Goal: Information Seeking & Learning: Learn about a topic

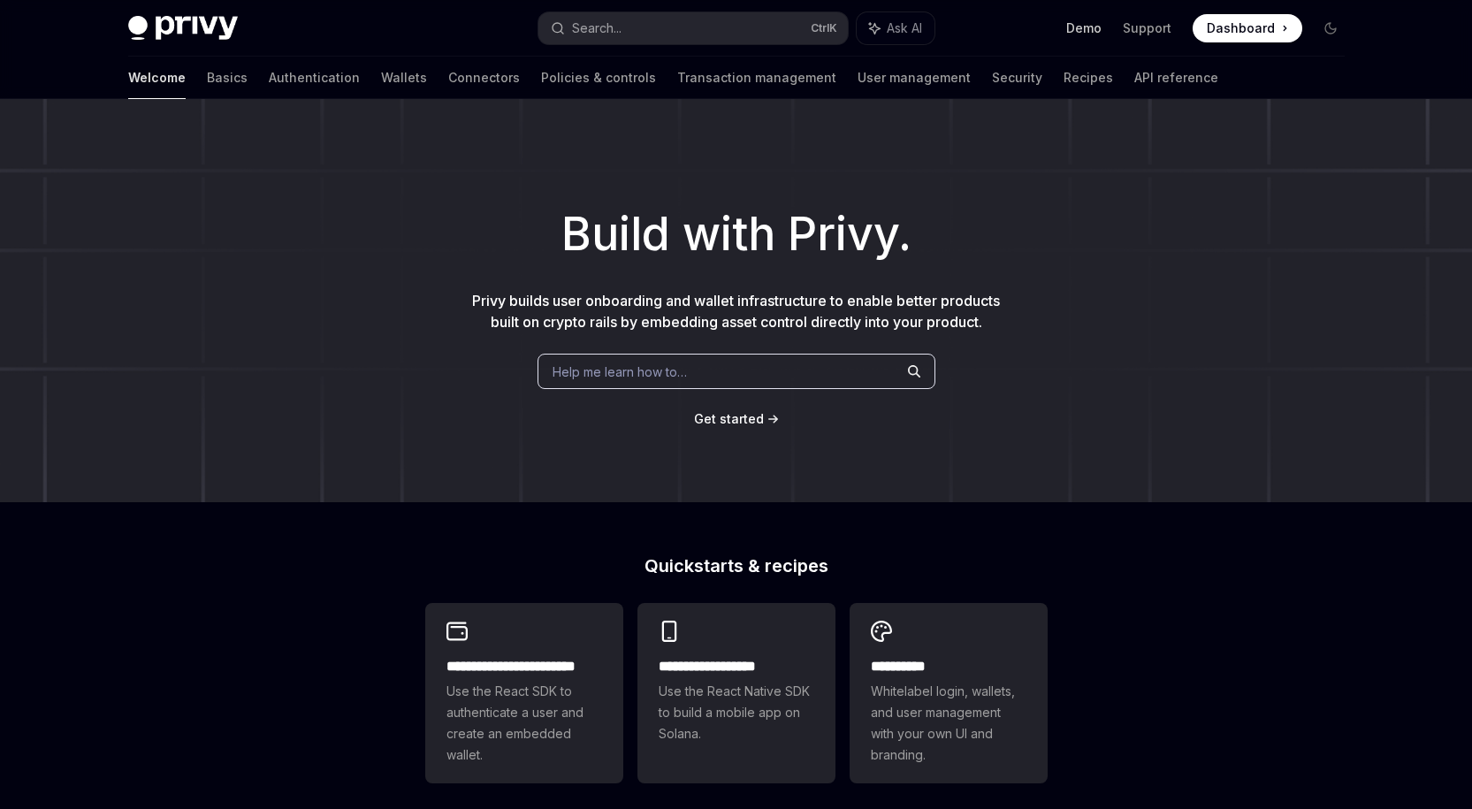
click at [1095, 24] on link "Demo" at bounding box center [1083, 28] width 35 height 18
click at [1240, 34] on span "Dashboard" at bounding box center [1241, 28] width 68 height 18
click at [381, 74] on link "Wallets" at bounding box center [404, 78] width 46 height 42
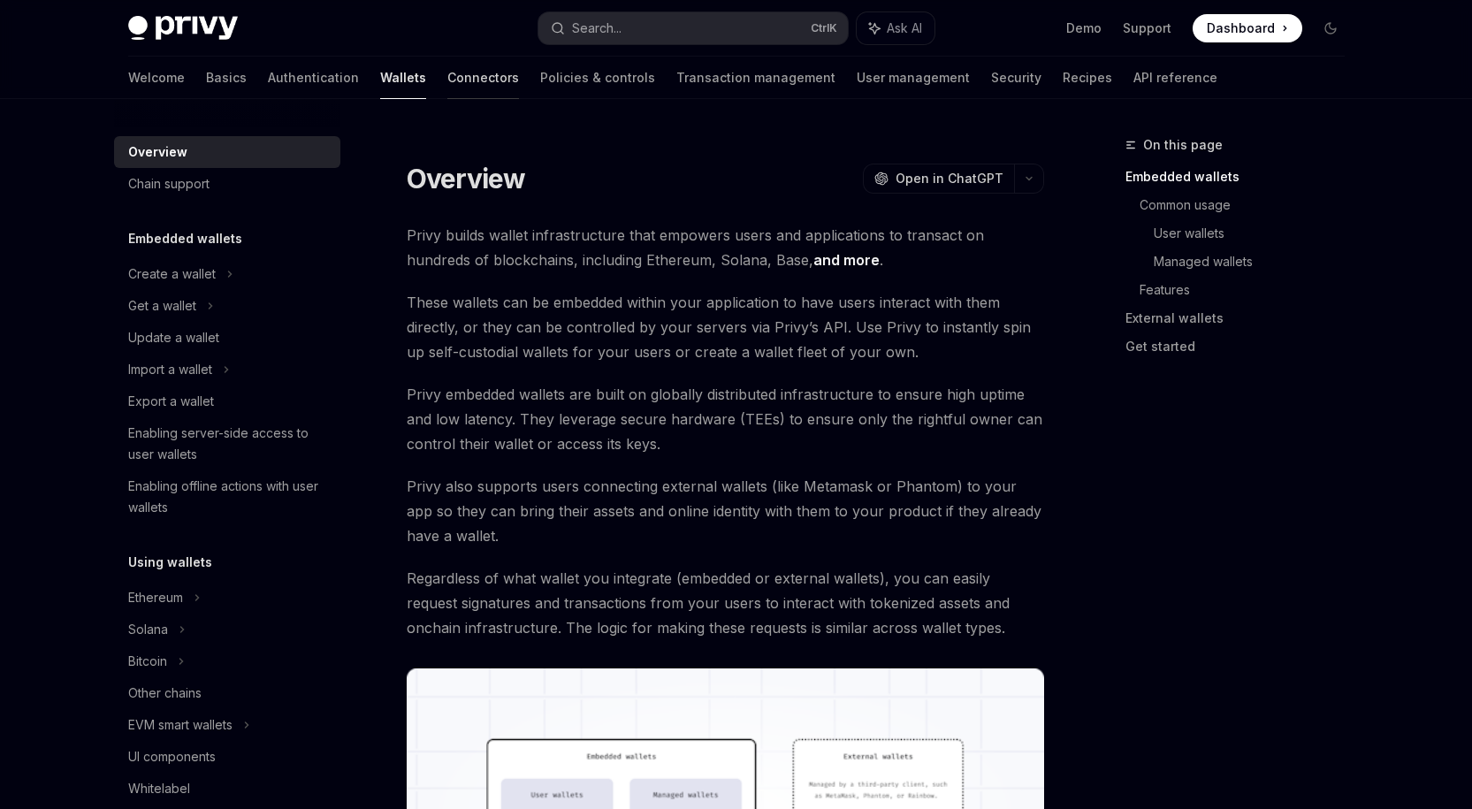
click at [447, 76] on link "Connectors" at bounding box center [483, 78] width 72 height 42
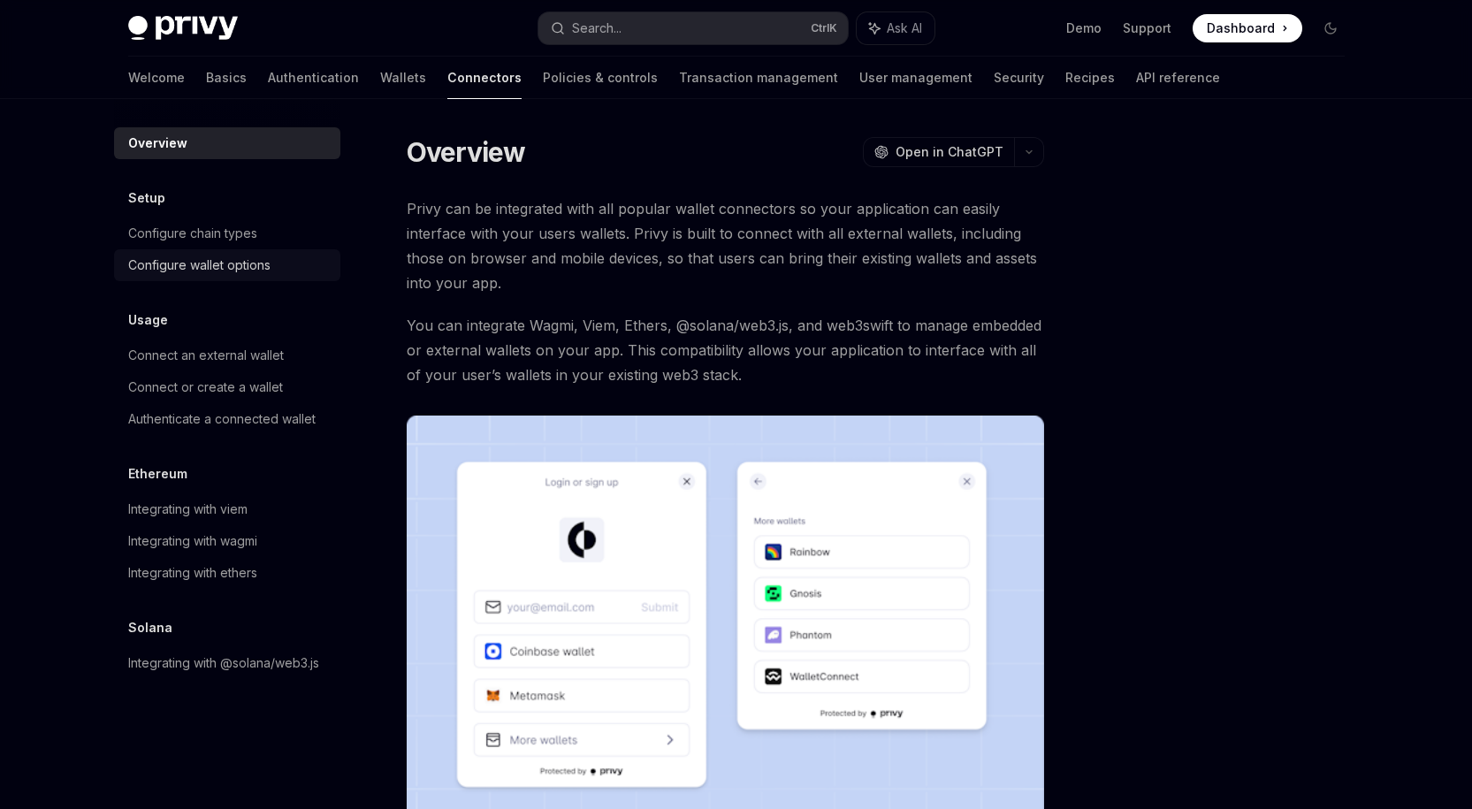
click at [233, 253] on link "Configure wallet options" at bounding box center [227, 265] width 226 height 32
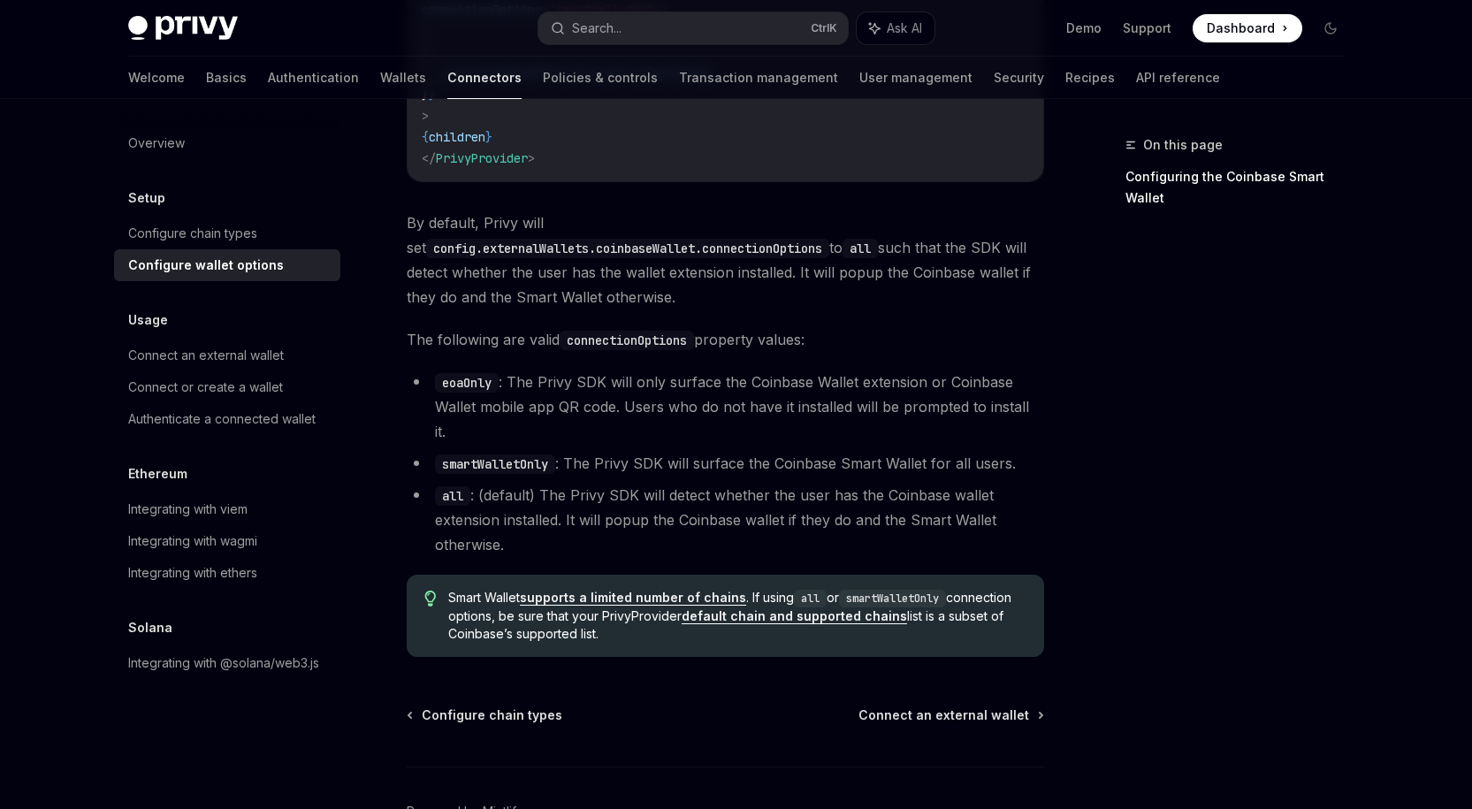
scroll to position [2506, 0]
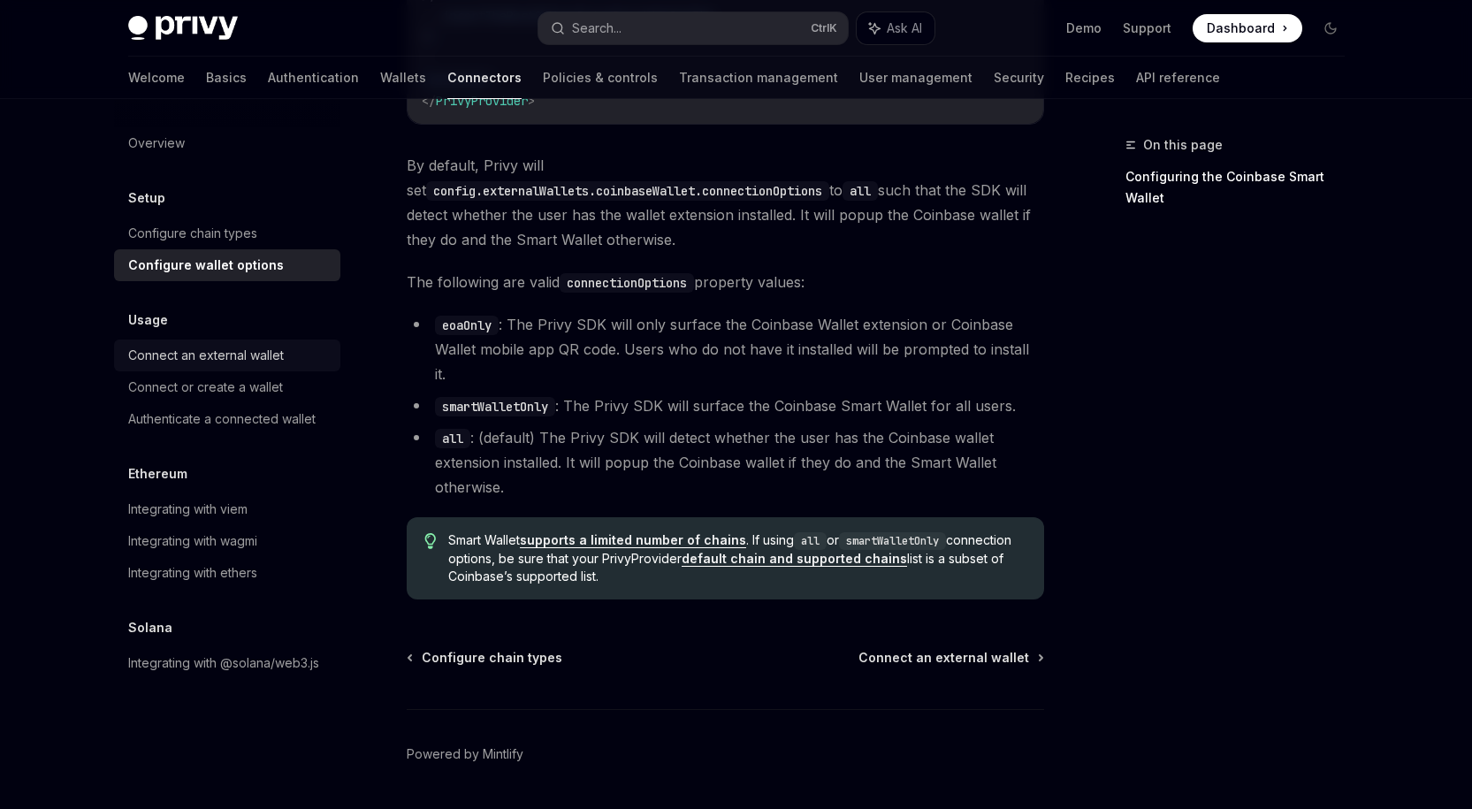
click at [293, 358] on div "Connect an external wallet" at bounding box center [229, 355] width 202 height 21
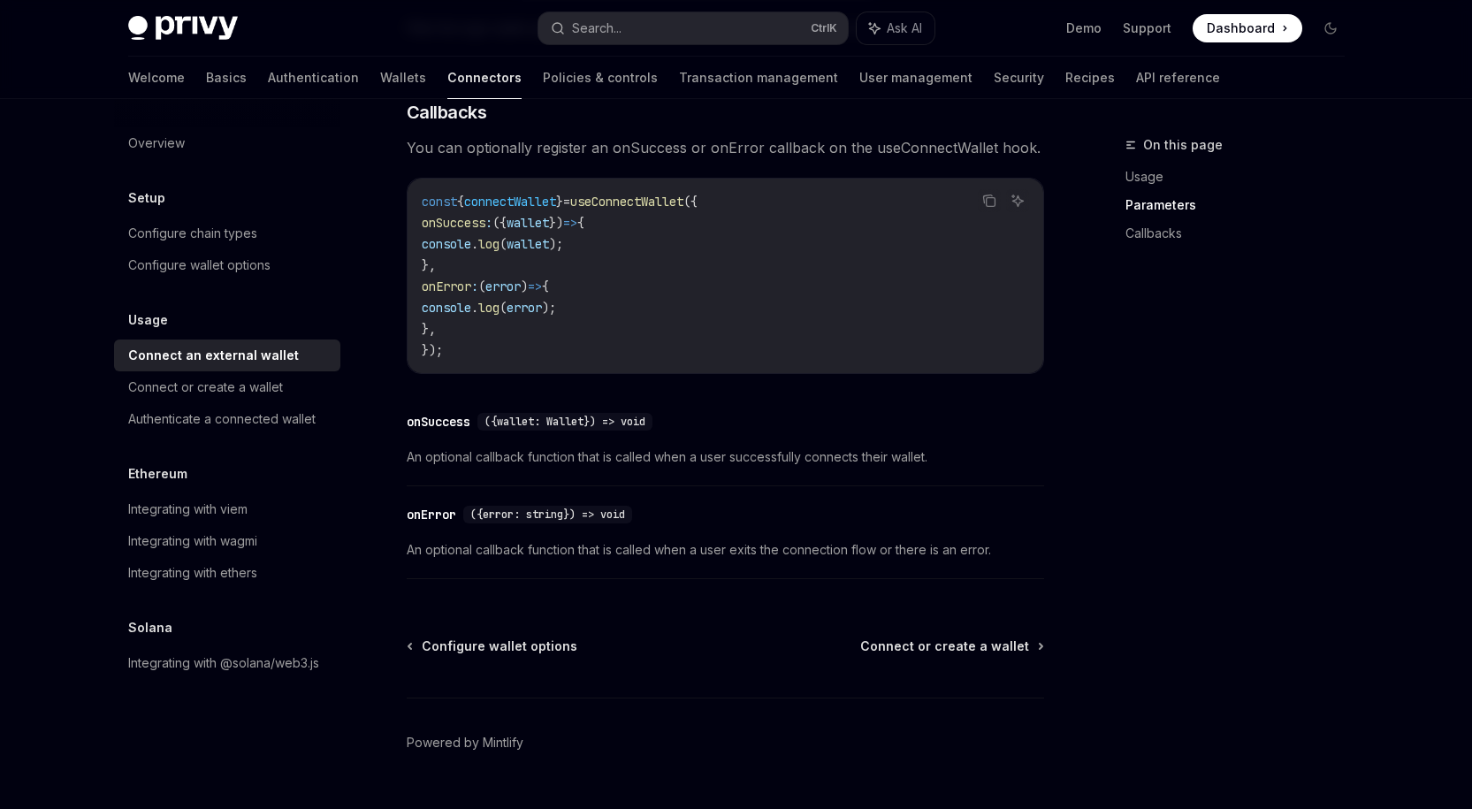
scroll to position [1129, 0]
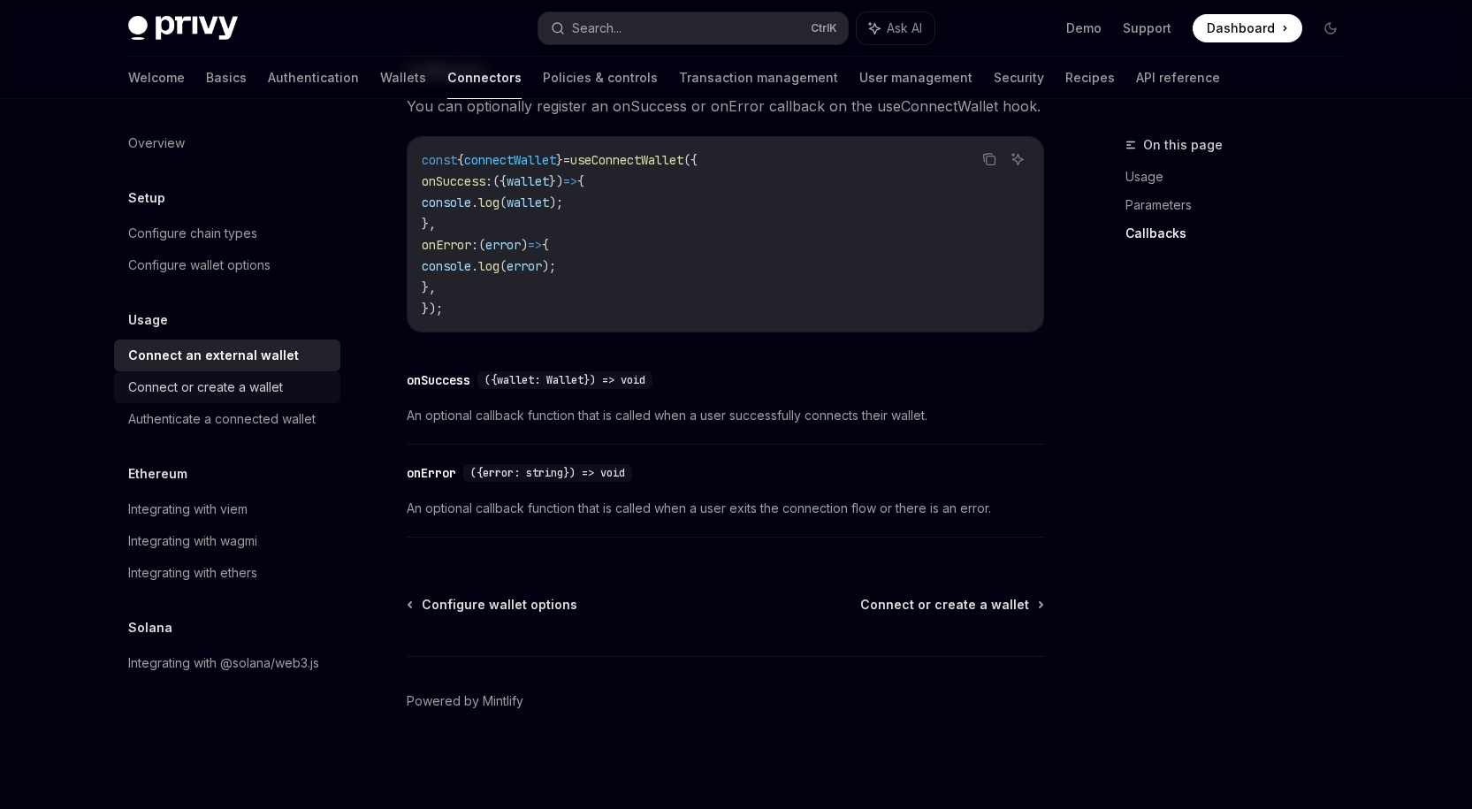
click at [178, 386] on div "Connect or create a wallet" at bounding box center [205, 387] width 155 height 21
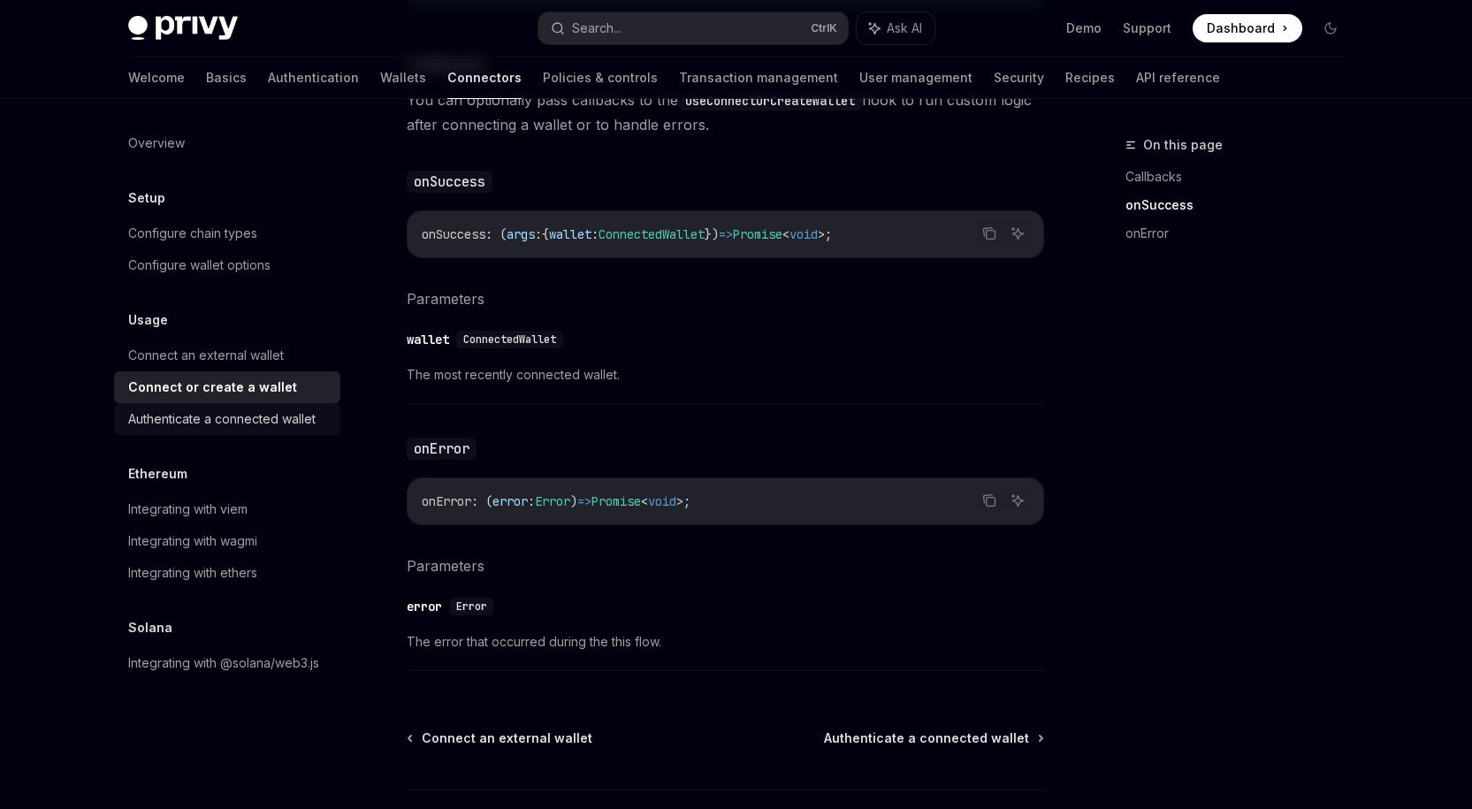
scroll to position [1148, 0]
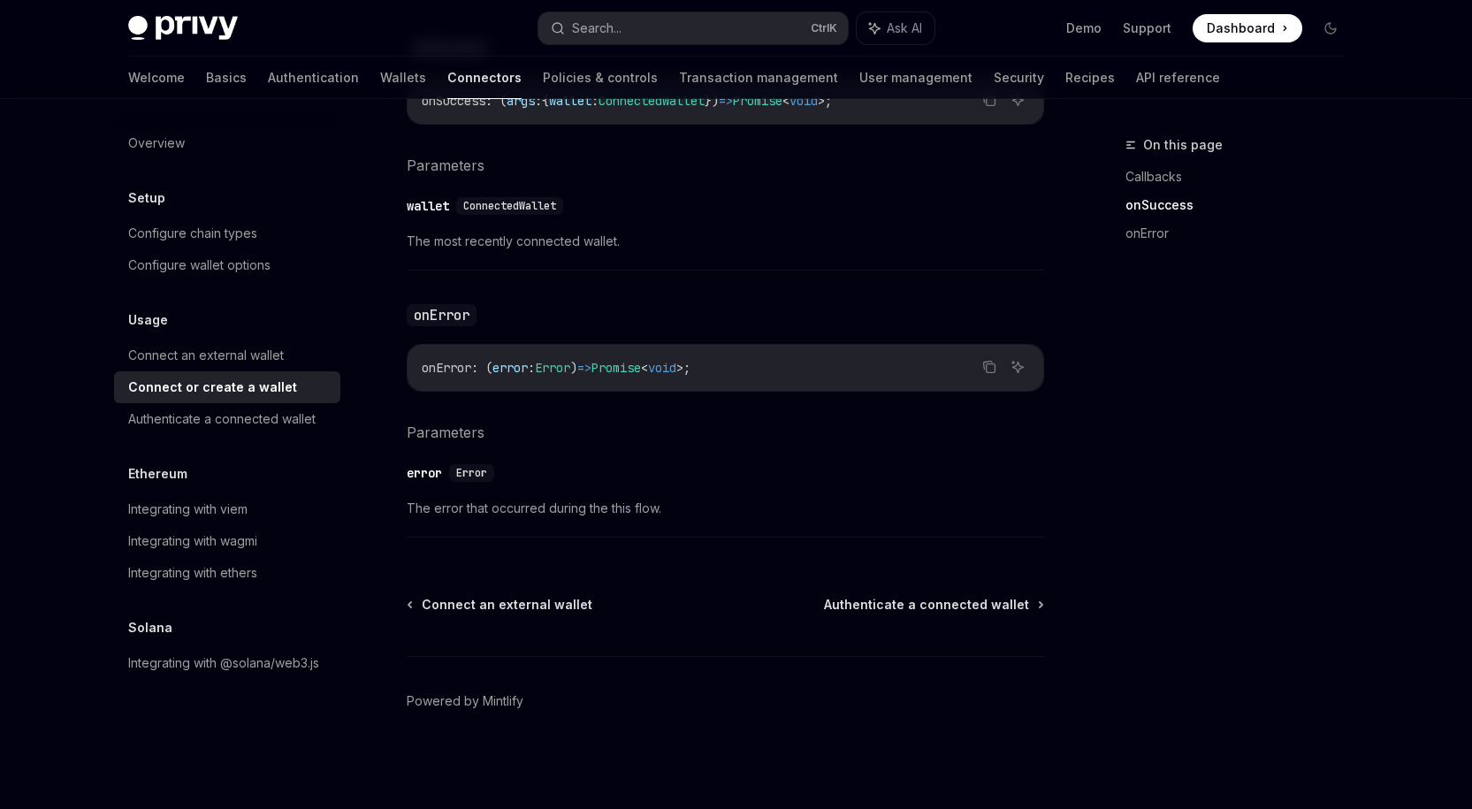
click at [210, 439] on div "Overview Setup Configure chain types Configure wallet options Usage Connect an …" at bounding box center [227, 403] width 226 height 552
click at [210, 428] on div "Authenticate a connected wallet" at bounding box center [221, 419] width 187 height 21
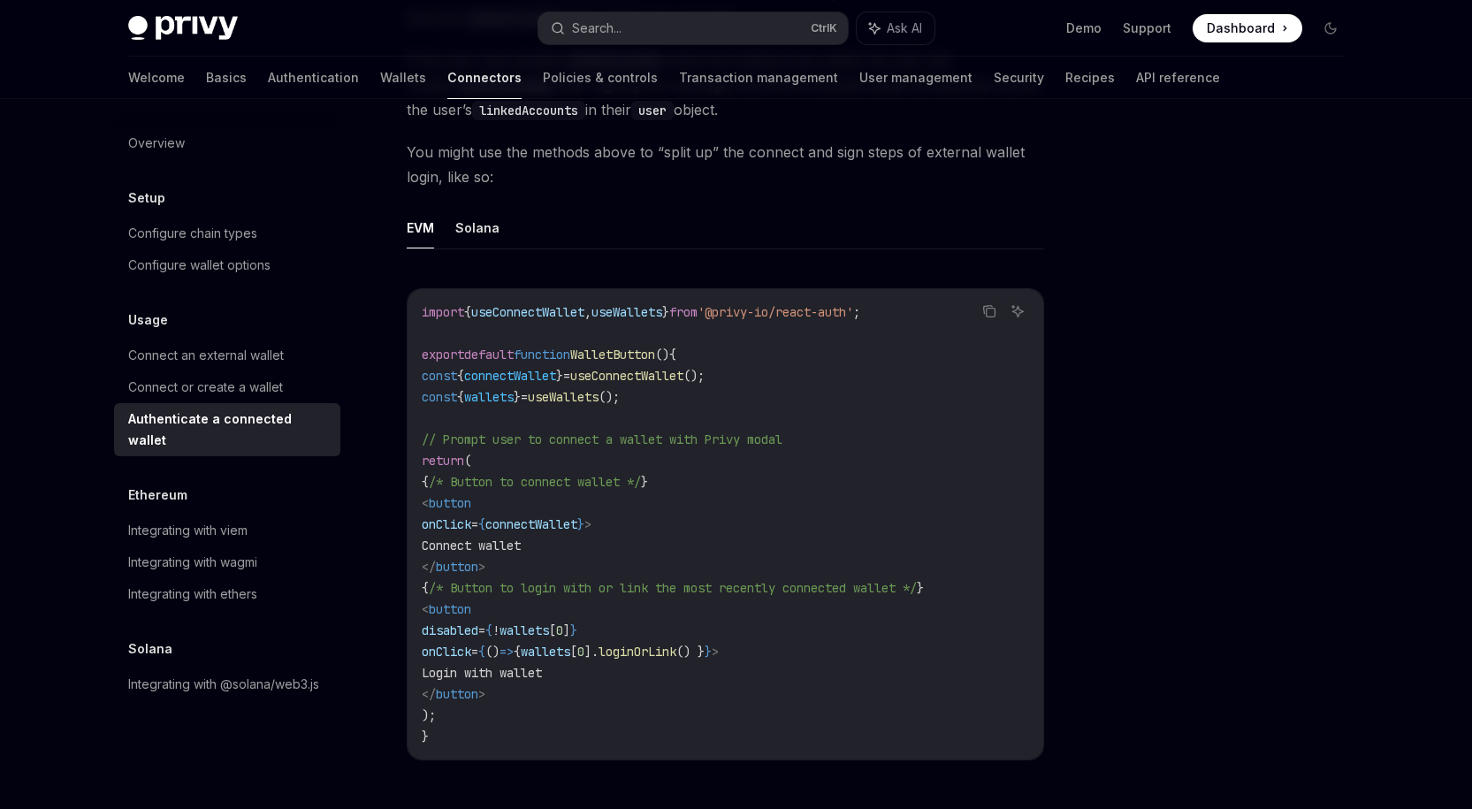
scroll to position [973, 0]
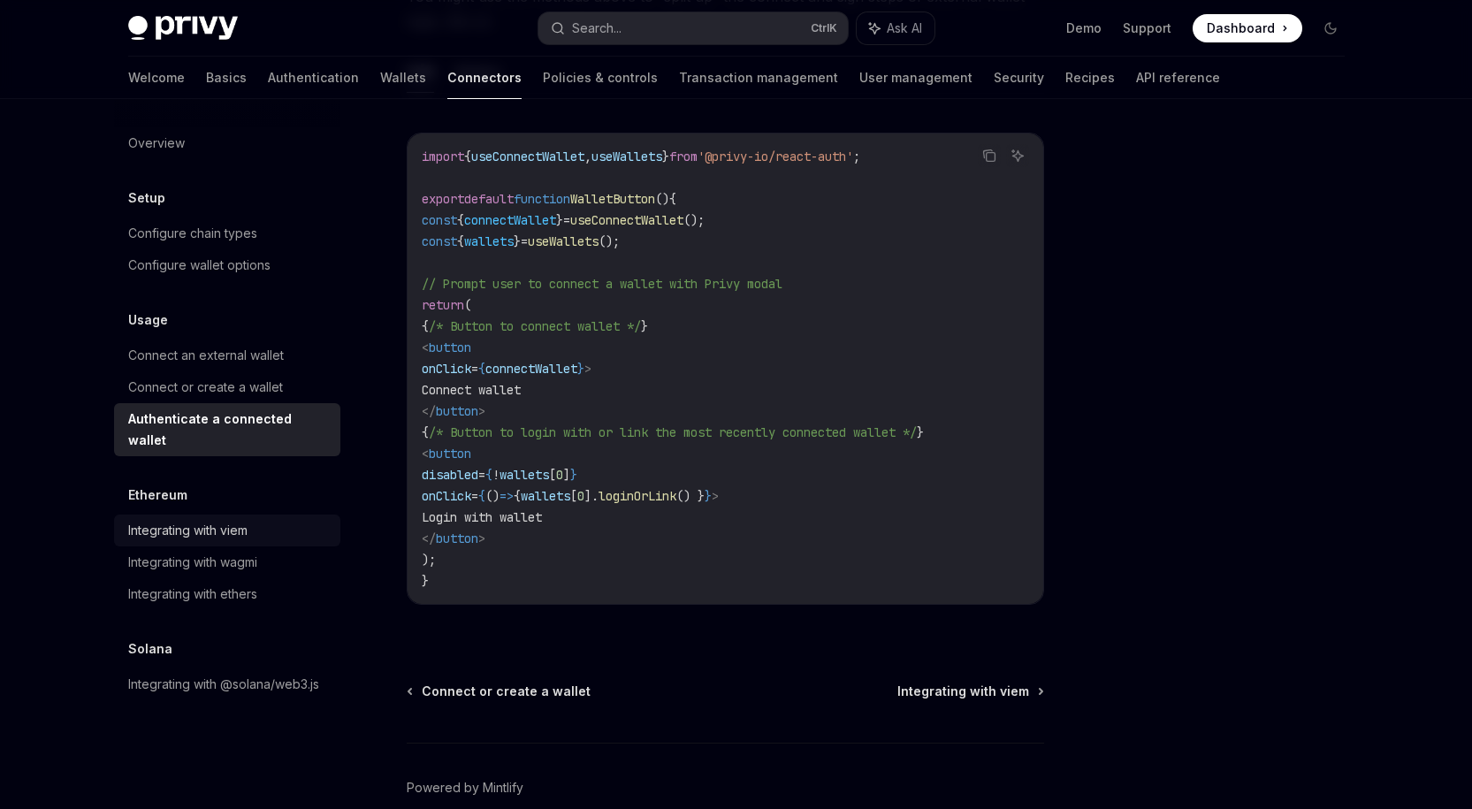
click at [267, 520] on div "Integrating with viem" at bounding box center [229, 530] width 202 height 21
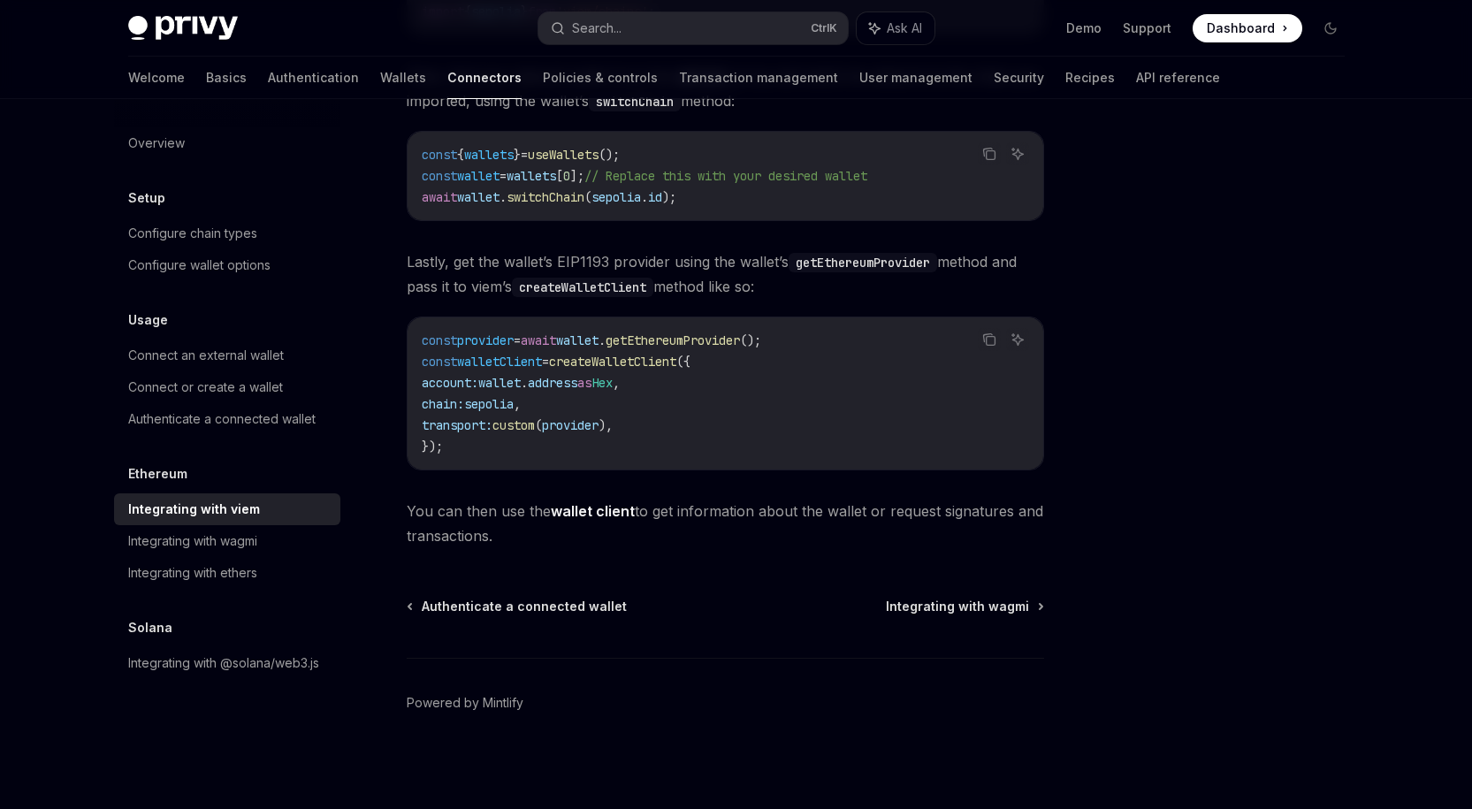
scroll to position [439, 0]
click at [202, 547] on div "Integrating with wagmi" at bounding box center [192, 541] width 129 height 21
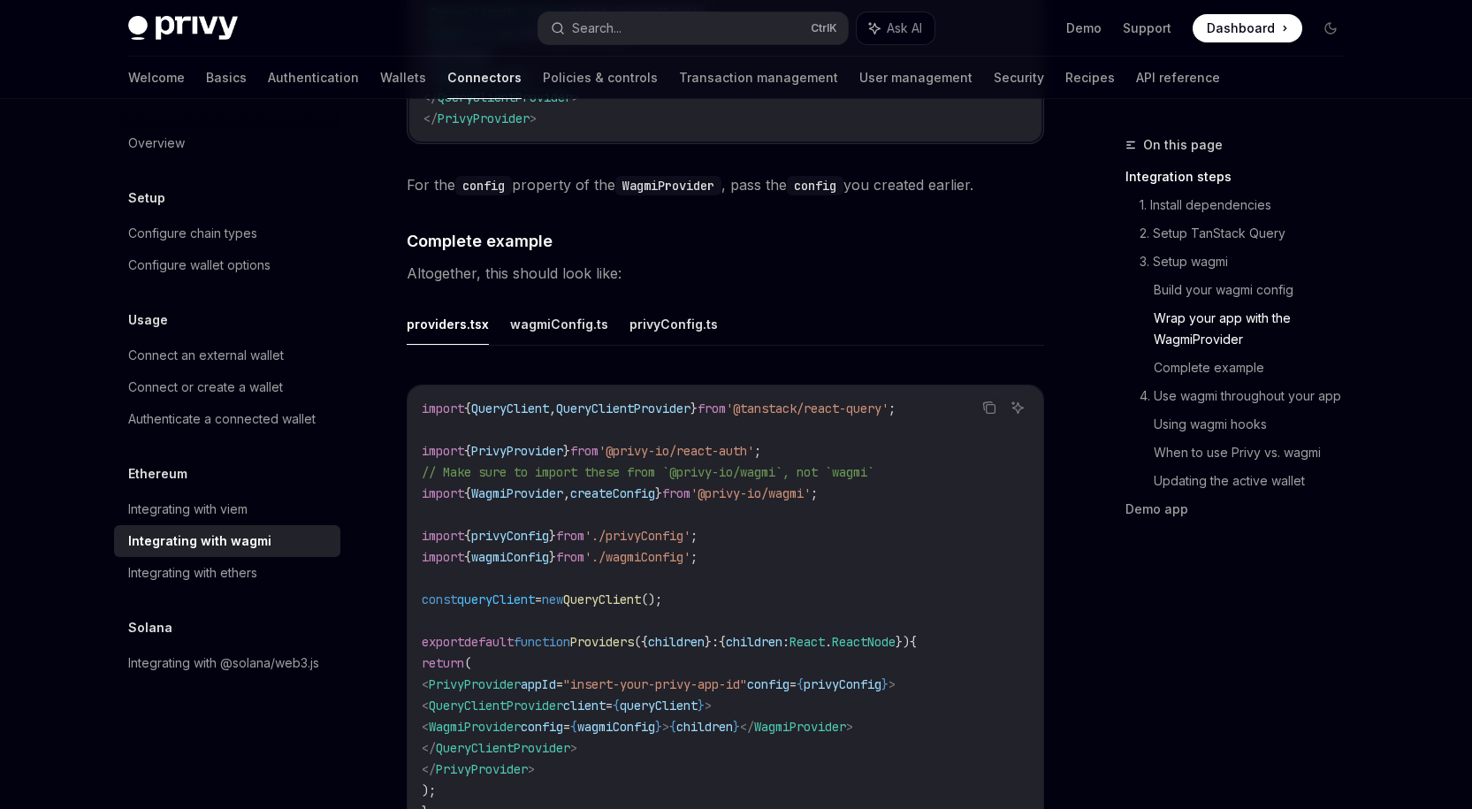
scroll to position [3095, 0]
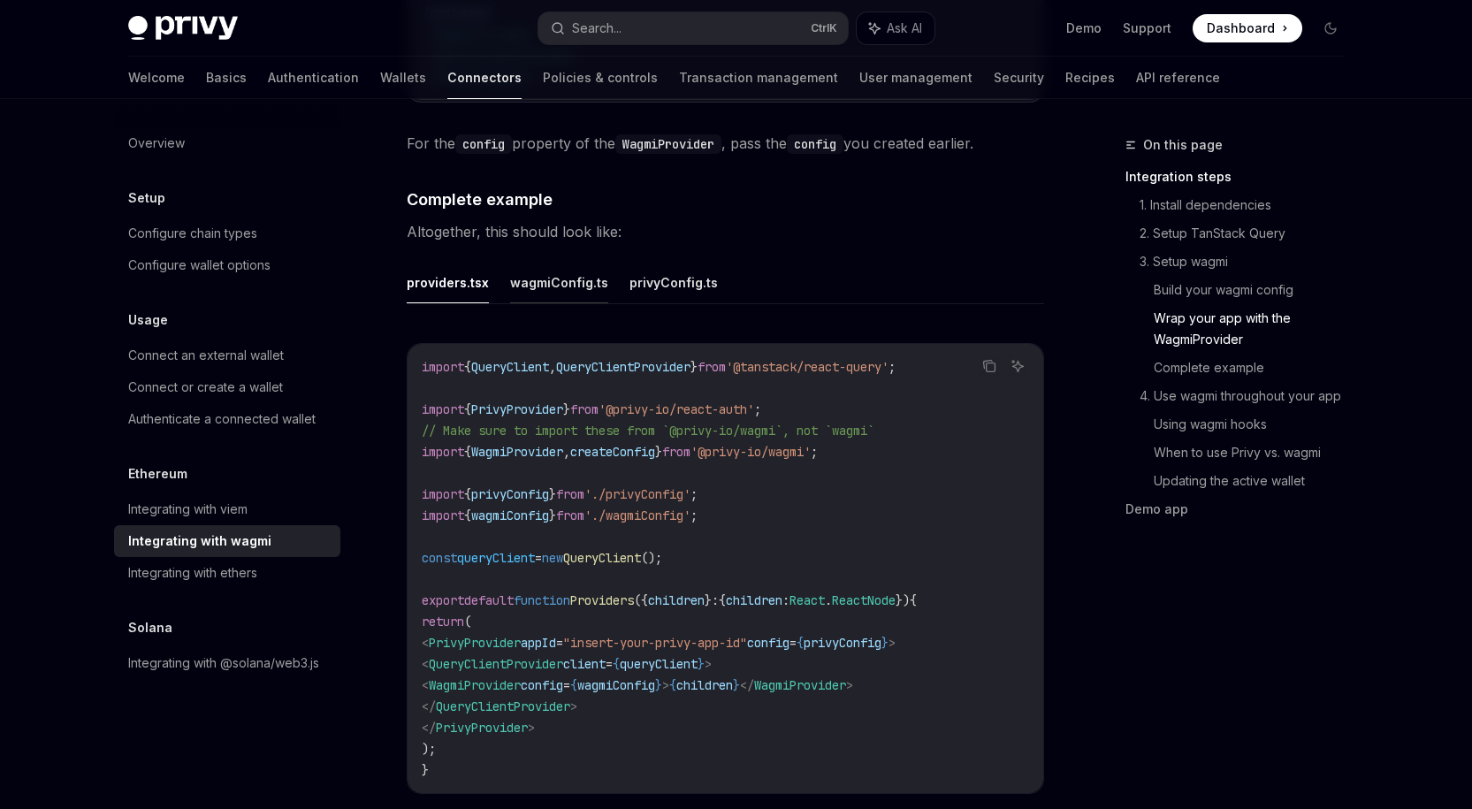
click at [565, 279] on button "wagmiConfig.ts" at bounding box center [559, 283] width 98 height 42
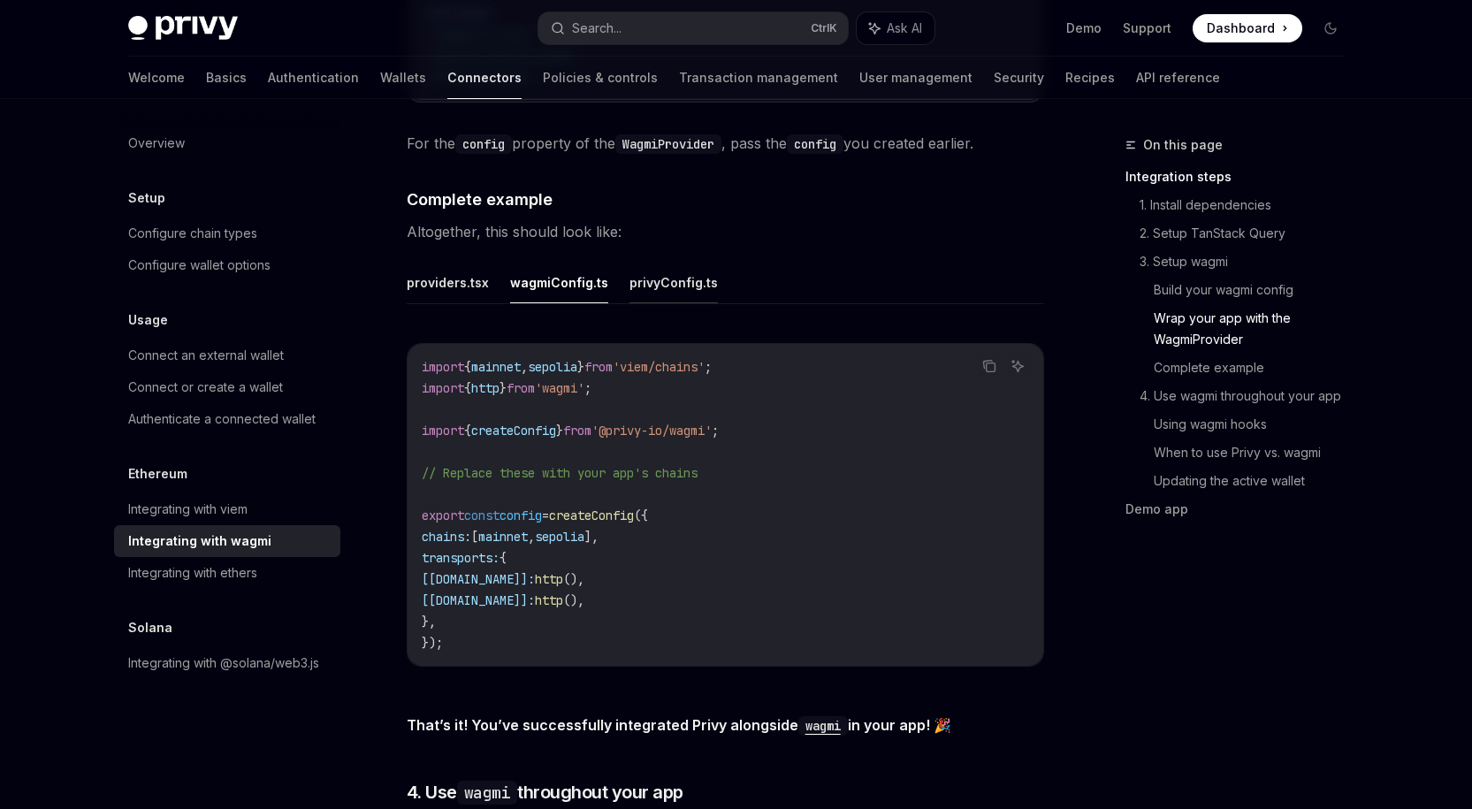
click at [653, 278] on button "privyConfig.ts" at bounding box center [674, 283] width 88 height 42
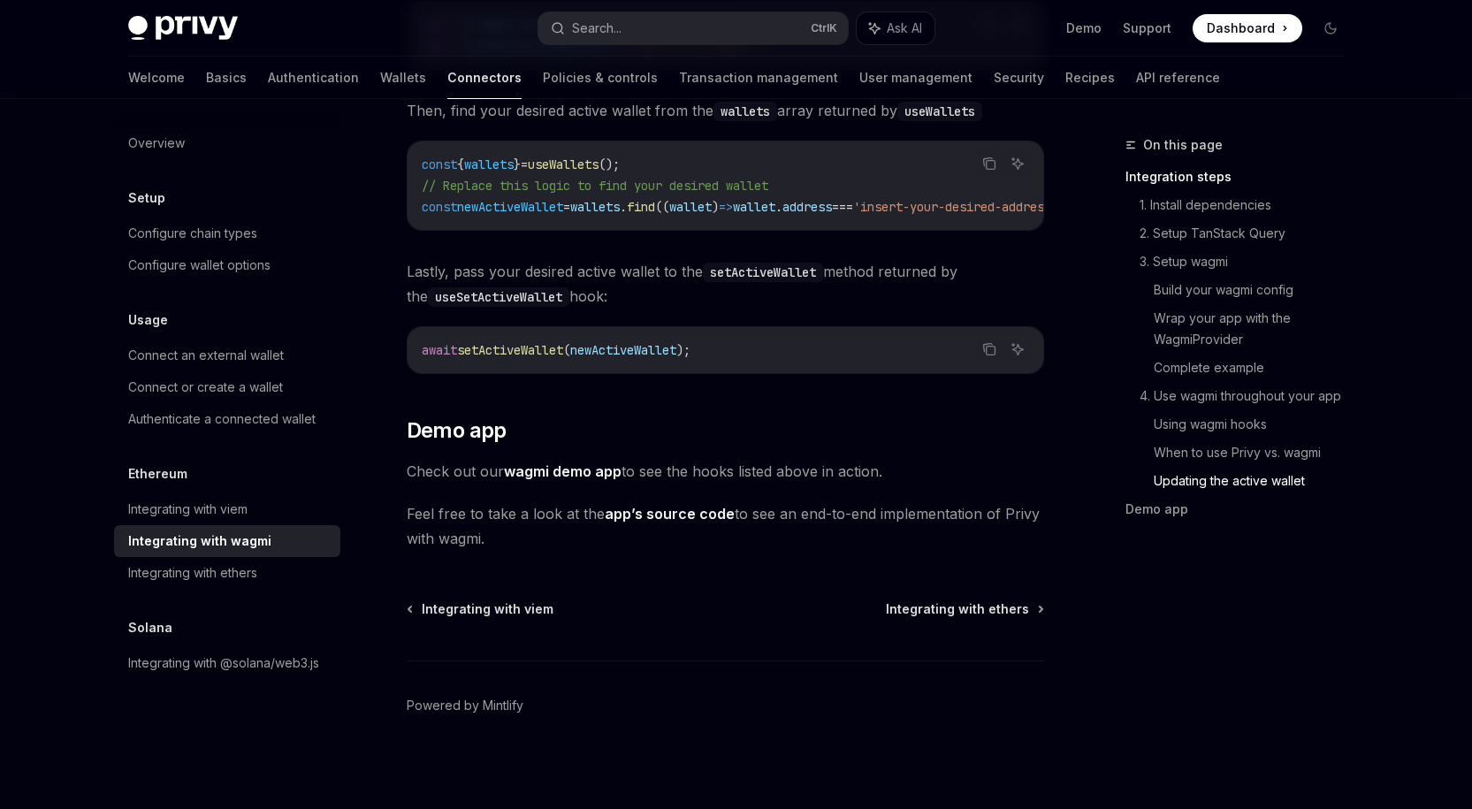
scroll to position [4920, 0]
click at [286, 668] on div "Integrating with @solana/web3.js" at bounding box center [223, 663] width 191 height 21
type textarea "*"
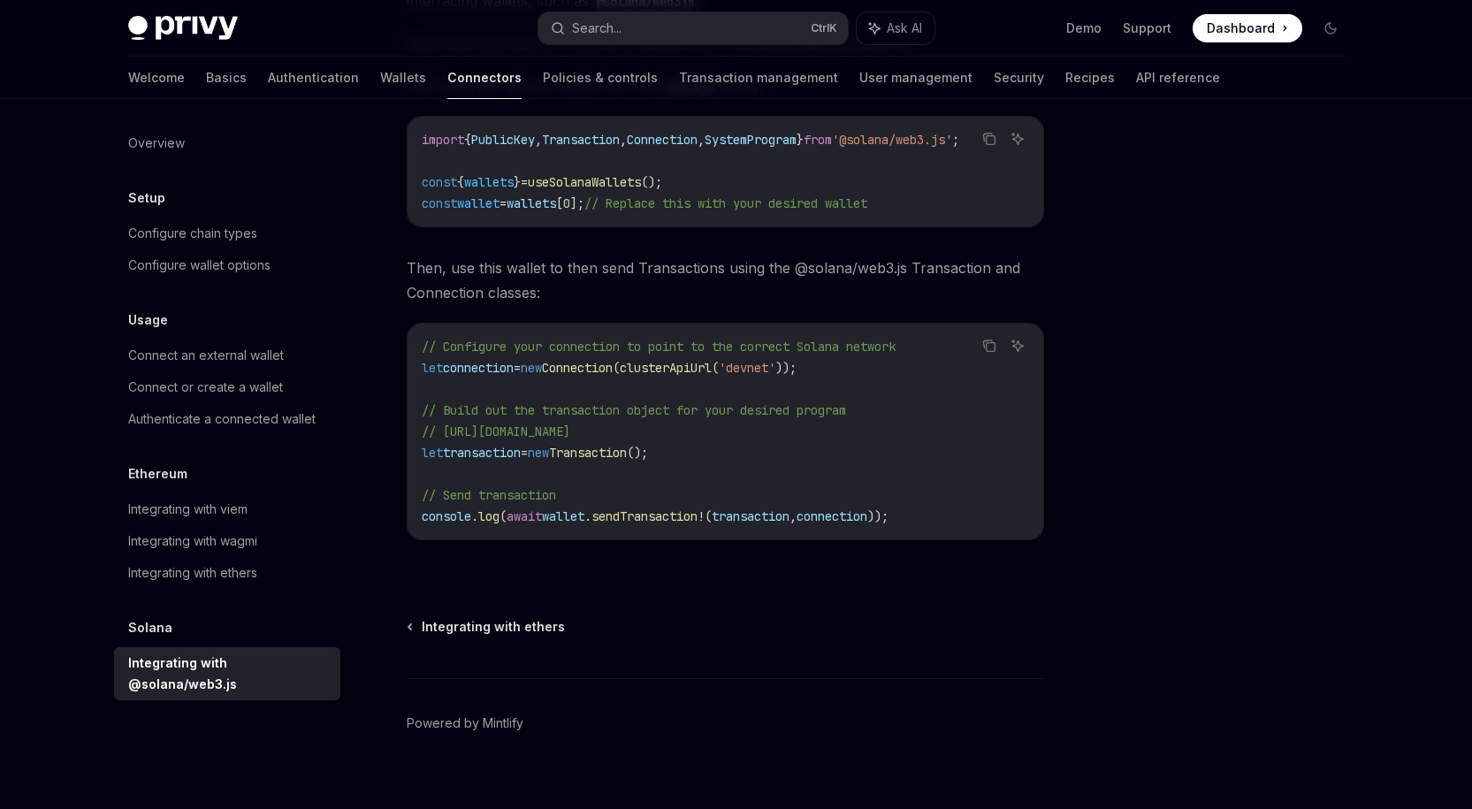
scroll to position [352, 0]
